Goal: Task Accomplishment & Management: Use online tool/utility

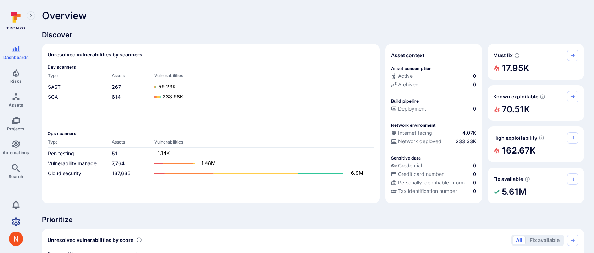
click at [15, 222] on icon "Settings" at bounding box center [16, 221] width 9 height 9
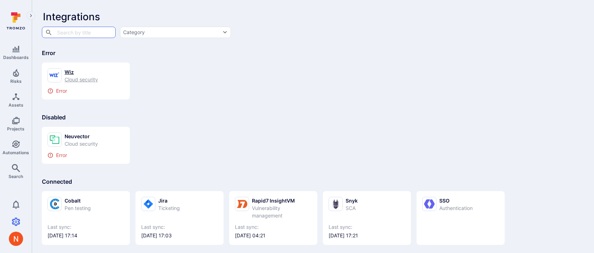
click at [79, 75] on div "Wiz" at bounding box center [81, 71] width 33 height 7
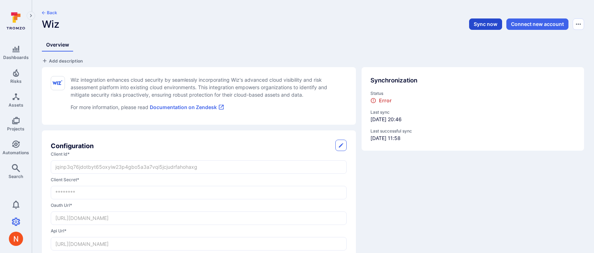
click at [489, 24] on button "Sync now" at bounding box center [485, 23] width 33 height 11
